Goal: Navigation & Orientation: Find specific page/section

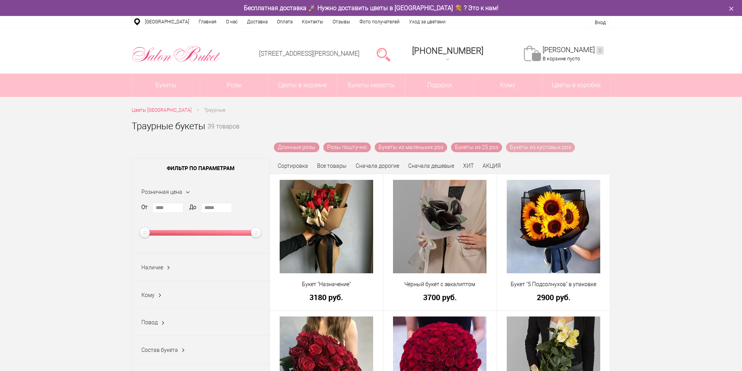
click at [535, 146] on link "Букеты из кустовых роз" at bounding box center [540, 148] width 69 height 10
